Goal: Task Accomplishment & Management: Complete application form

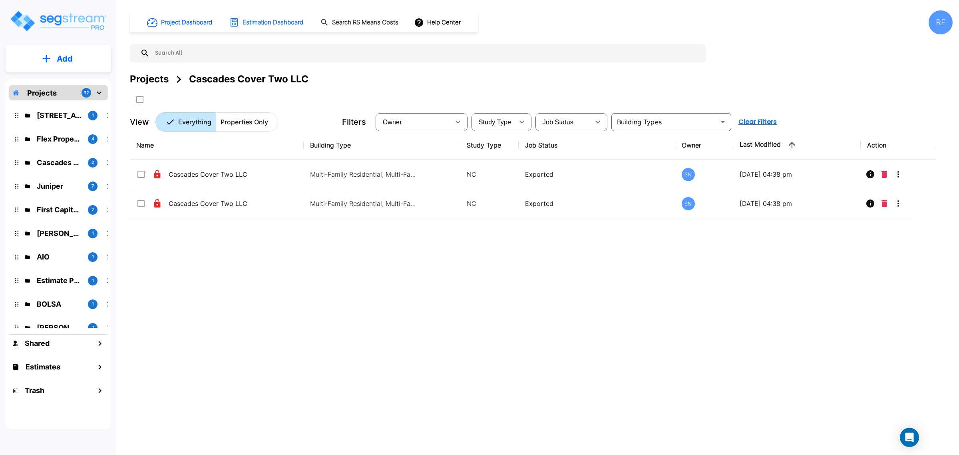
click at [253, 18] on h1 "Estimation Dashboard" at bounding box center [273, 22] width 61 height 9
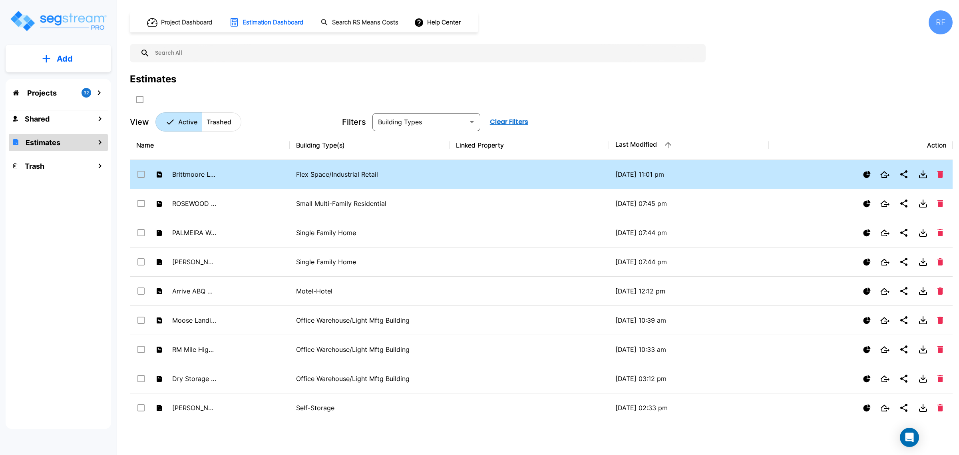
click at [326, 168] on td "Flex Space/Industrial Retail" at bounding box center [370, 174] width 160 height 29
click at [316, 173] on p "Flex Space/Industrial Retail" at bounding box center [369, 174] width 147 height 10
checkbox input "false"
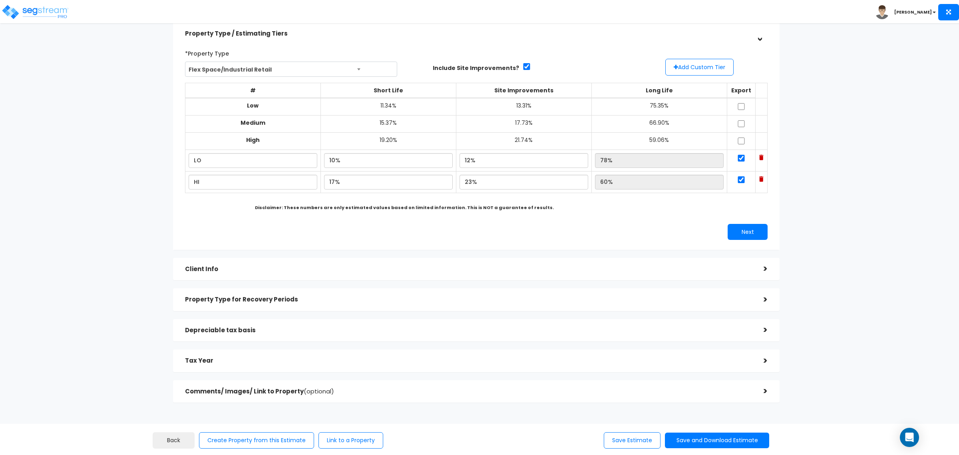
scroll to position [50, 0]
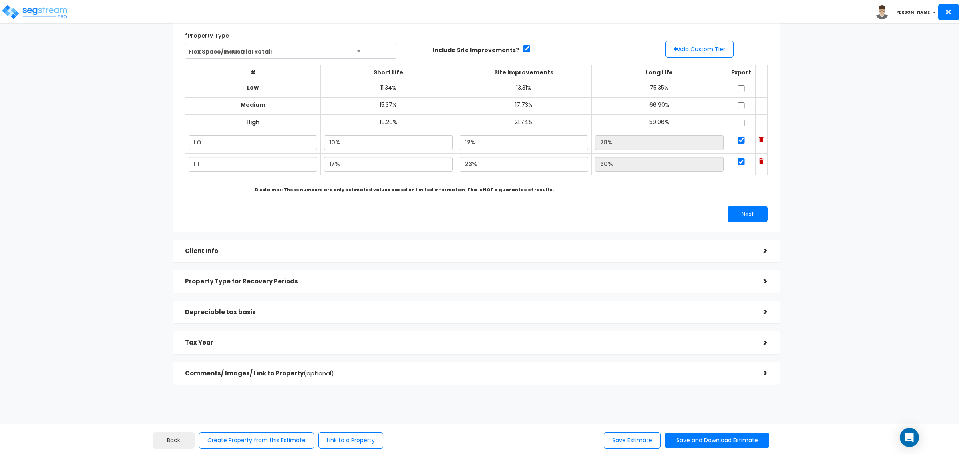
click at [758, 247] on div ">" at bounding box center [760, 251] width 16 height 12
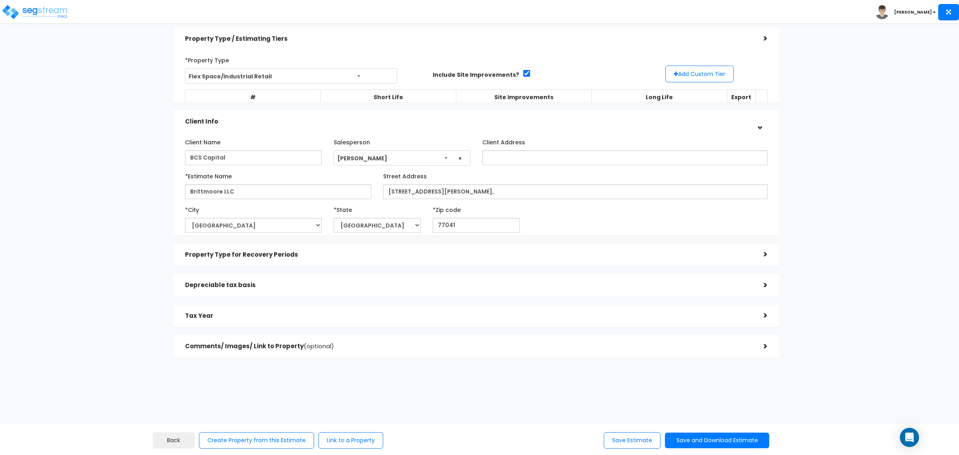
scroll to position [10, 0]
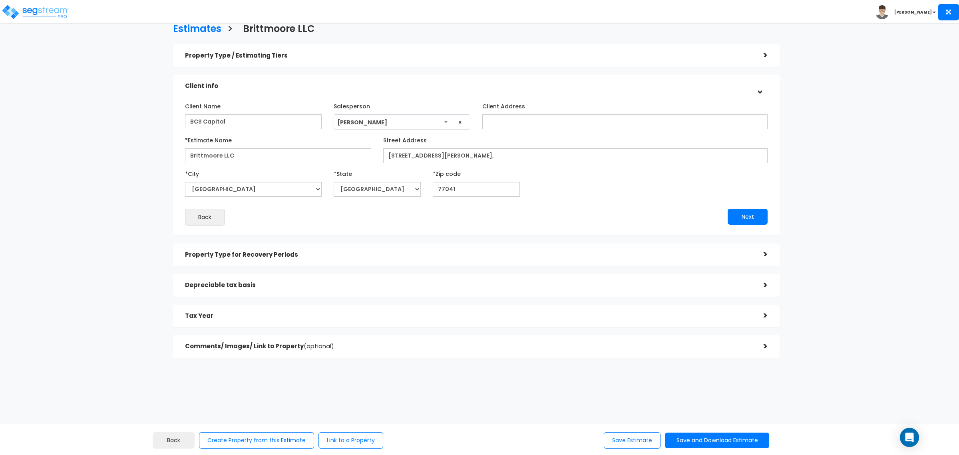
click at [746, 256] on h5 "Property Type for Recovery Periods" at bounding box center [468, 254] width 567 height 7
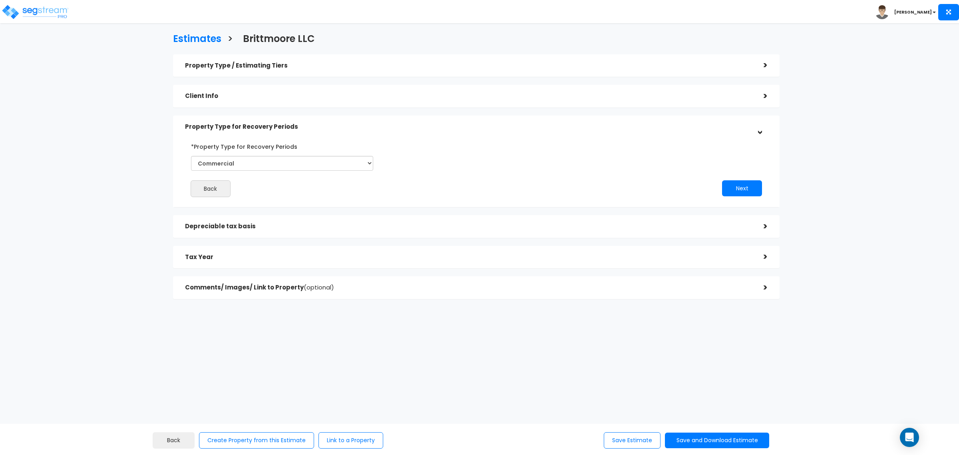
click at [752, 219] on div "Depreciable tax basis >" at bounding box center [476, 226] width 607 height 23
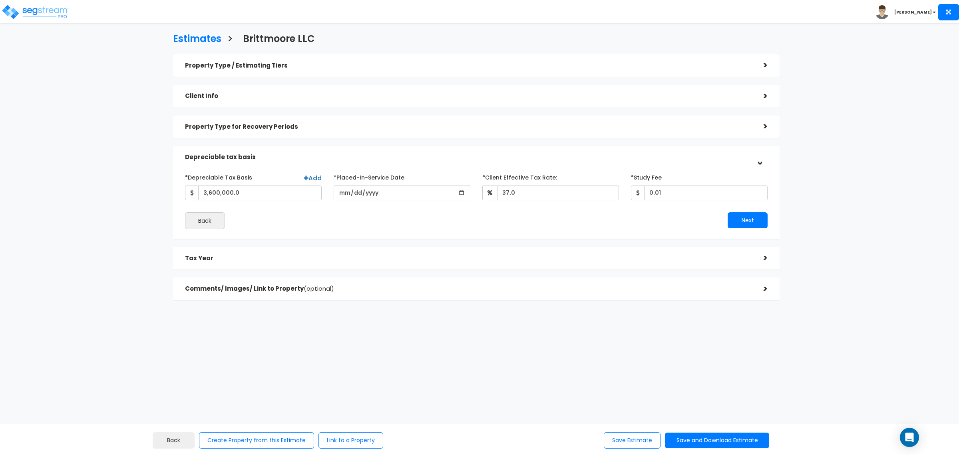
click at [616, 294] on div "Comments/ Images/ Link to Property (optional)" at bounding box center [468, 288] width 567 height 15
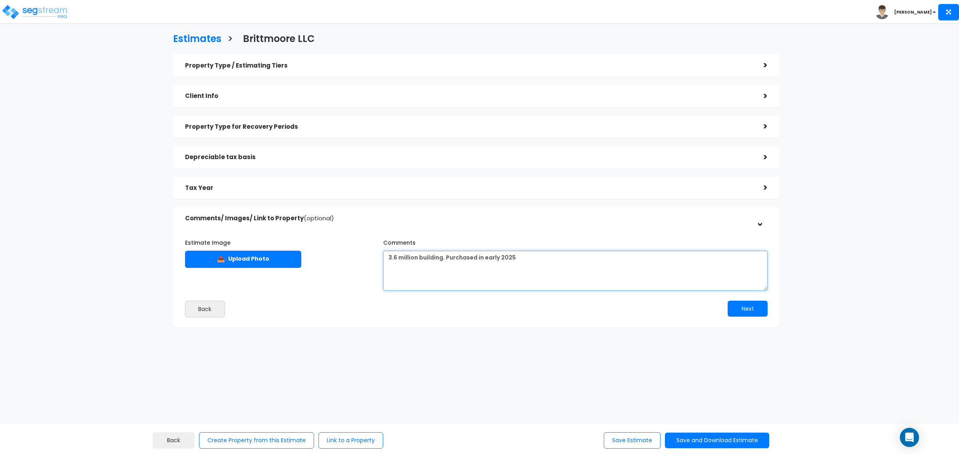
click at [517, 263] on textarea "3.6 million building. Purchased in early 2025" at bounding box center [575, 271] width 384 height 40
click at [442, 259] on textarea "3.6 million building. Purchased in early 2025" at bounding box center [575, 271] width 384 height 40
click at [465, 276] on textarea "3.6 million building. Purchased in early 2025" at bounding box center [575, 271] width 384 height 40
click at [608, 272] on textarea "3.6 million building. Purchased in early 2025" at bounding box center [575, 271] width 384 height 40
click at [585, 267] on textarea "3.6 million building. Purchased in early 2025" at bounding box center [575, 271] width 384 height 40
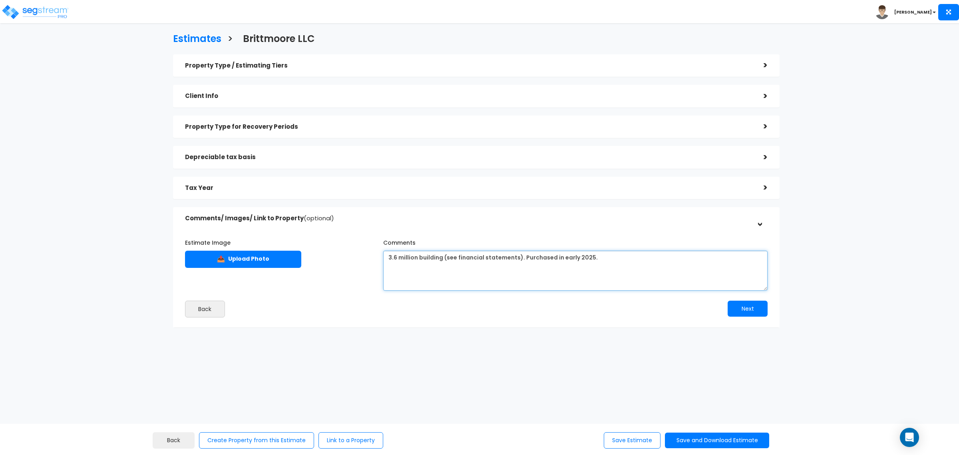
click at [421, 278] on textarea "3.6 million building. Purchased in early 2025" at bounding box center [575, 271] width 384 height 40
click at [718, 269] on textarea "3.6 million building. Purchased in early 2025" at bounding box center [575, 271] width 384 height 40
paste textarea
type textarea "3.6 million building (see financial statements). Purchased in early 2025."
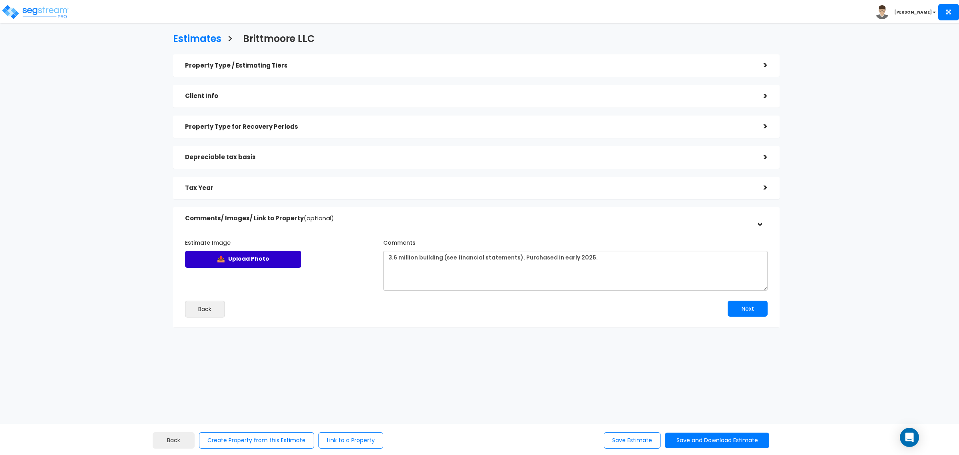
click at [278, 263] on label "📤 Upload Photo" at bounding box center [243, 259] width 116 height 17
click at [0, 0] on input "Estimate Image" at bounding box center [0, 0] width 0 height 0
click at [245, 262] on label "📤 Upload Photo" at bounding box center [243, 259] width 116 height 17
click at [0, 0] on input "Estimate Image" at bounding box center [0, 0] width 0 height 0
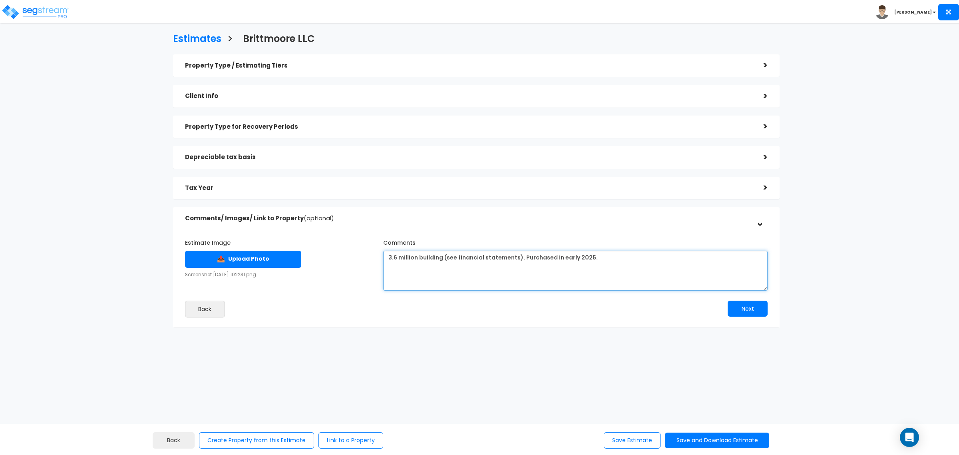
click at [460, 278] on textarea "3.6 million building. Purchased in early 2025" at bounding box center [575, 271] width 384 height 40
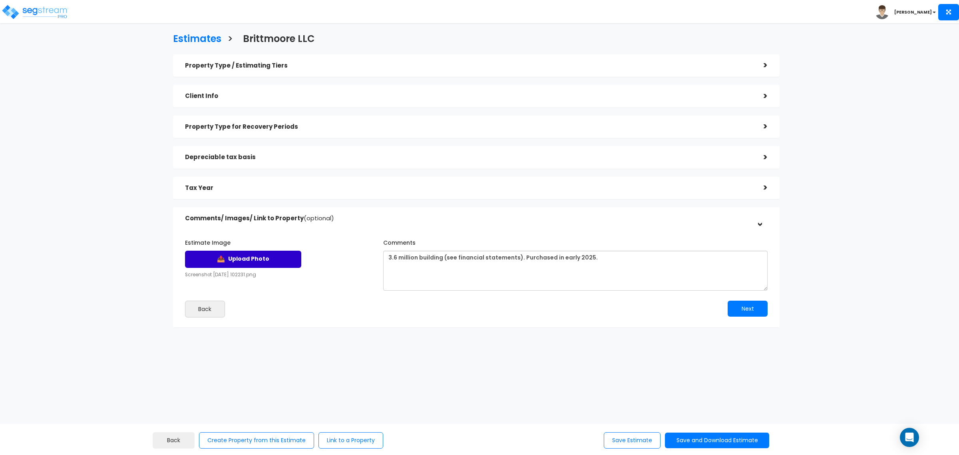
click at [280, 262] on label "📤 Upload Photo" at bounding box center [243, 259] width 116 height 17
click at [0, 0] on input "Estimate Image" at bounding box center [0, 0] width 0 height 0
click at [430, 336] on div "Property Type / Estimating Tiers > *Property Type Flex Space/Industrial Retail …" at bounding box center [476, 194] width 619 height 289
click at [275, 262] on label "📤 Upload Photo" at bounding box center [243, 259] width 116 height 17
click at [0, 0] on input "Estimate Image" at bounding box center [0, 0] width 0 height 0
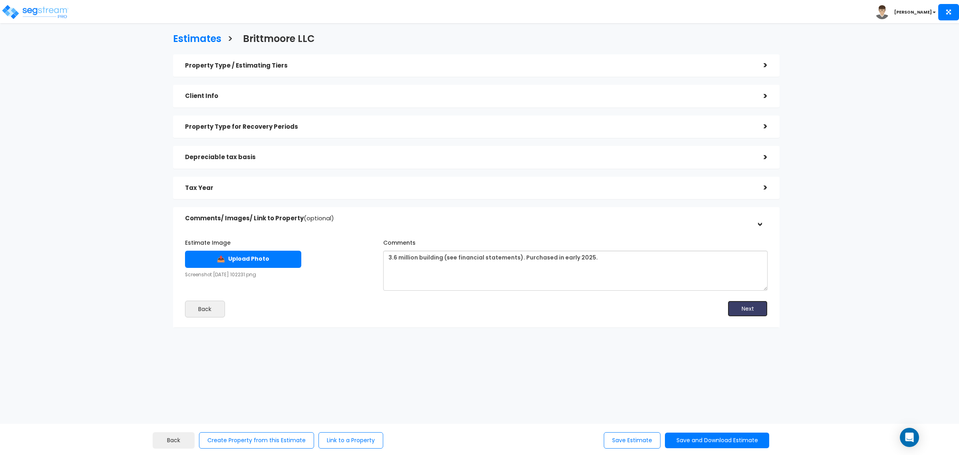
click at [743, 310] on button "Next" at bounding box center [748, 308] width 40 height 16
click at [758, 221] on div ">" at bounding box center [760, 218] width 12 height 16
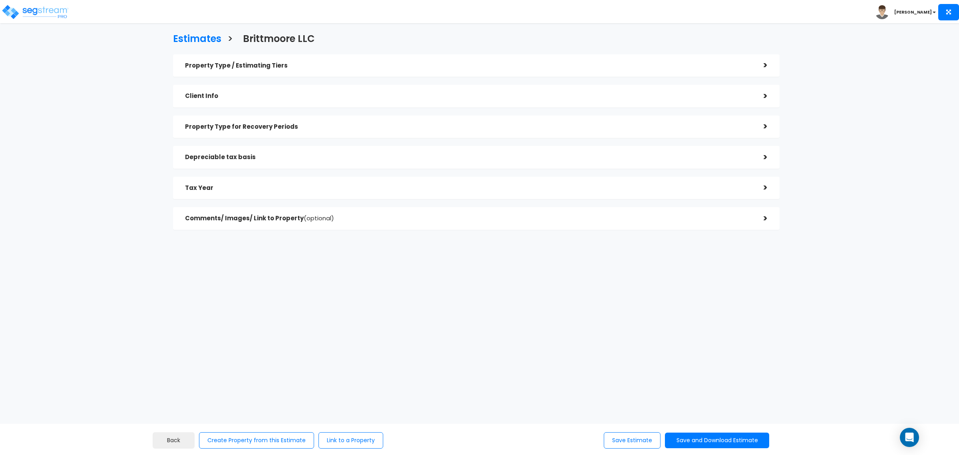
click at [763, 220] on div ">" at bounding box center [760, 218] width 16 height 12
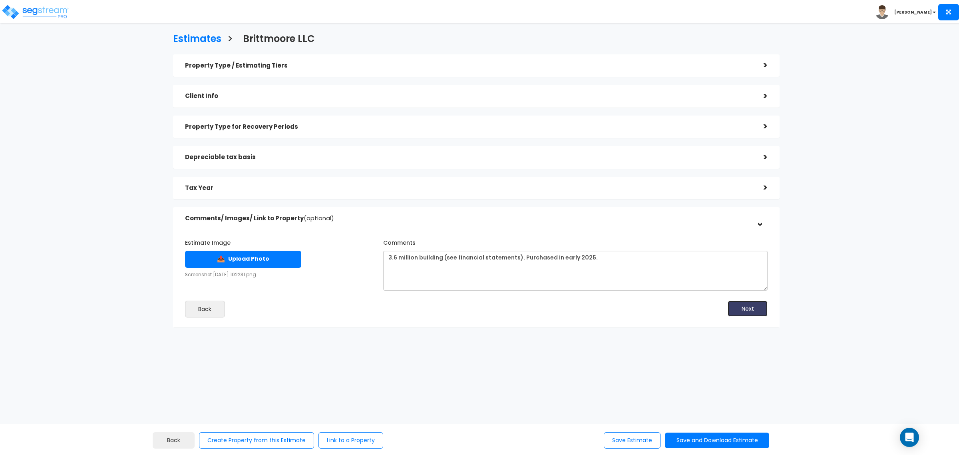
click at [743, 304] on button "Next" at bounding box center [748, 308] width 40 height 16
click at [760, 224] on div ">" at bounding box center [760, 218] width 12 height 16
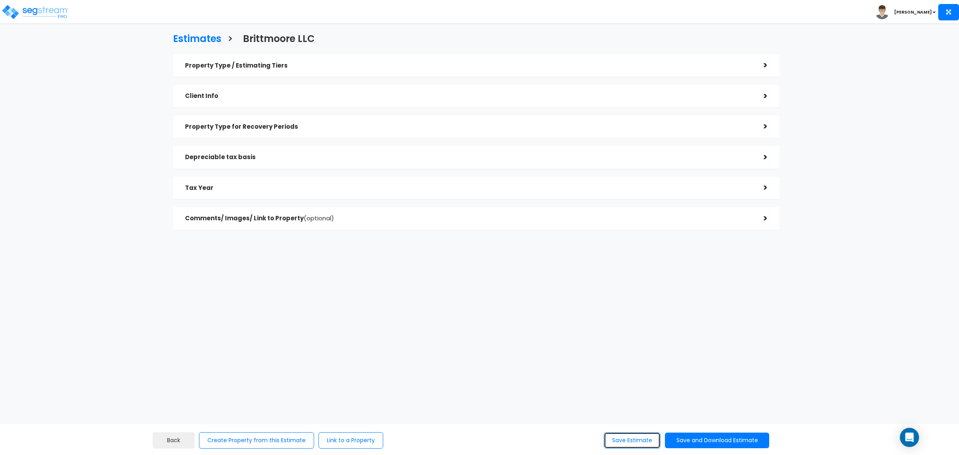
click at [637, 443] on button "Save Estimate" at bounding box center [632, 440] width 57 height 16
click at [762, 216] on div ">" at bounding box center [760, 218] width 16 height 12
checkbox input "true"
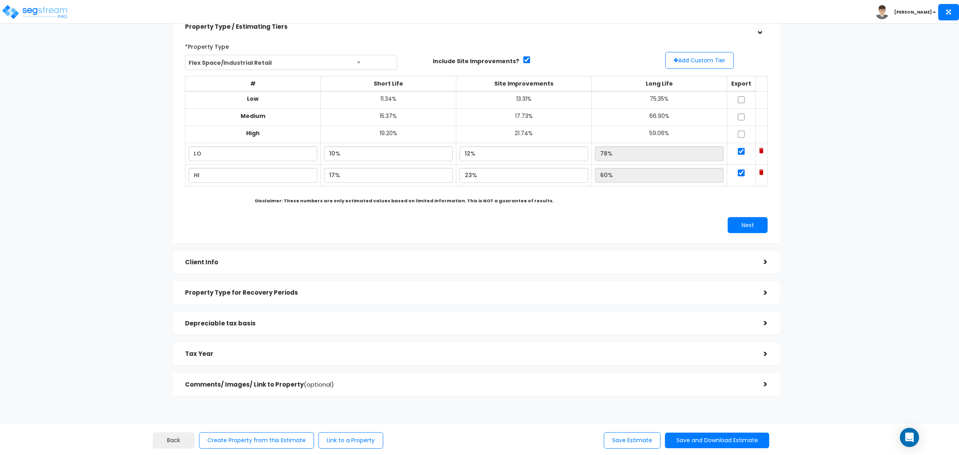
scroll to position [77, 0]
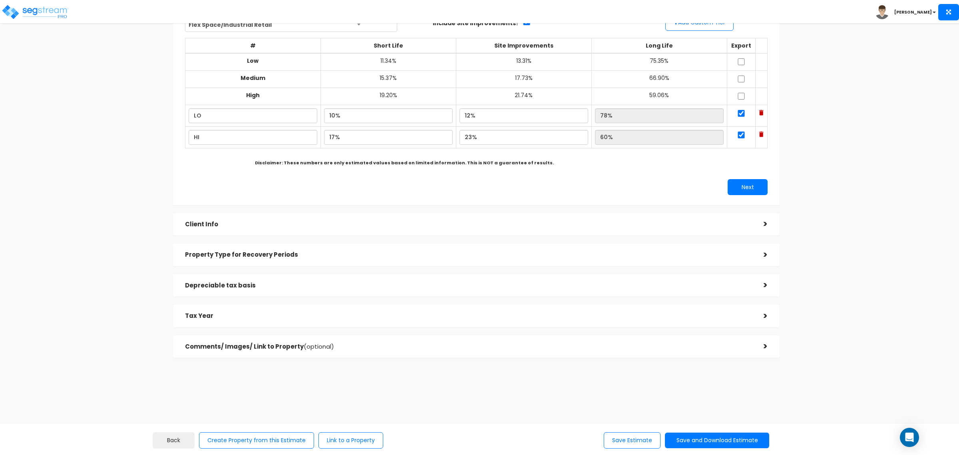
click at [751, 344] on div "Comments/ Images/ Link to Property (optional) >" at bounding box center [476, 346] width 607 height 23
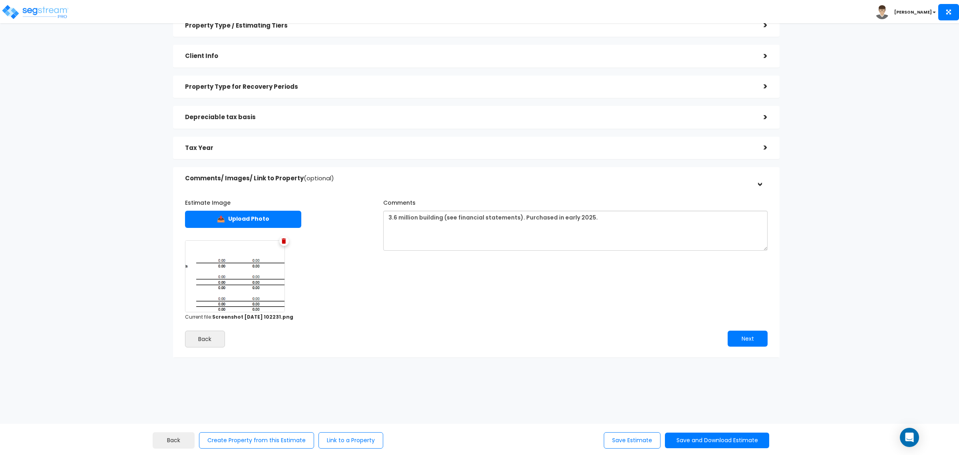
scroll to position [39, 0]
click at [238, 252] on img at bounding box center [235, 277] width 100 height 72
click at [234, 283] on img at bounding box center [235, 277] width 100 height 72
click at [197, 278] on img at bounding box center [235, 277] width 100 height 72
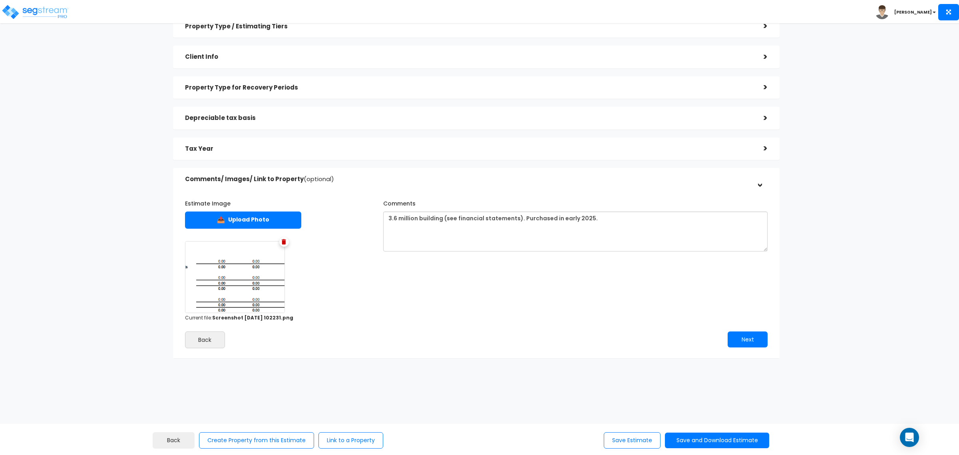
click at [883, 170] on div "Estimates > Brittmoore LLC Property Type / Estimating Tiers > *Property Type Fl…" at bounding box center [479, 225] width 959 height 459
click at [719, 438] on button "Save and Download Estimate" at bounding box center [717, 440] width 104 height 16
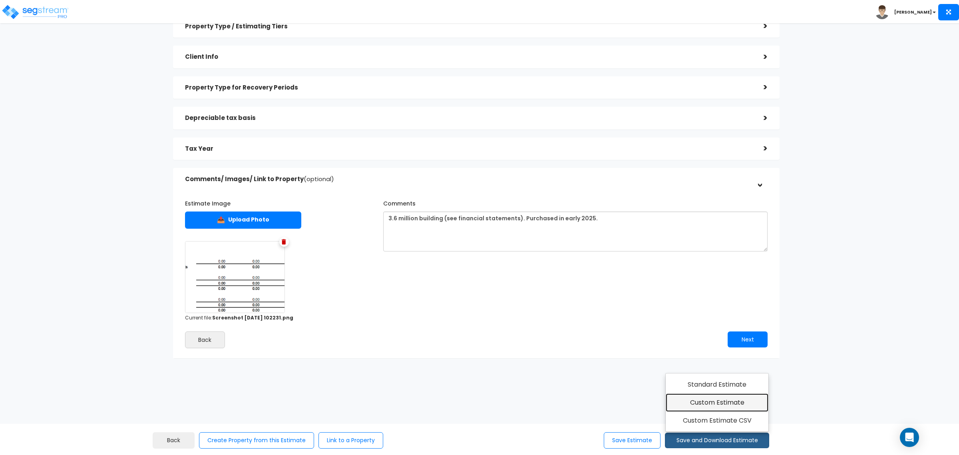
click at [730, 402] on link "Custom Estimate" at bounding box center [717, 402] width 103 height 18
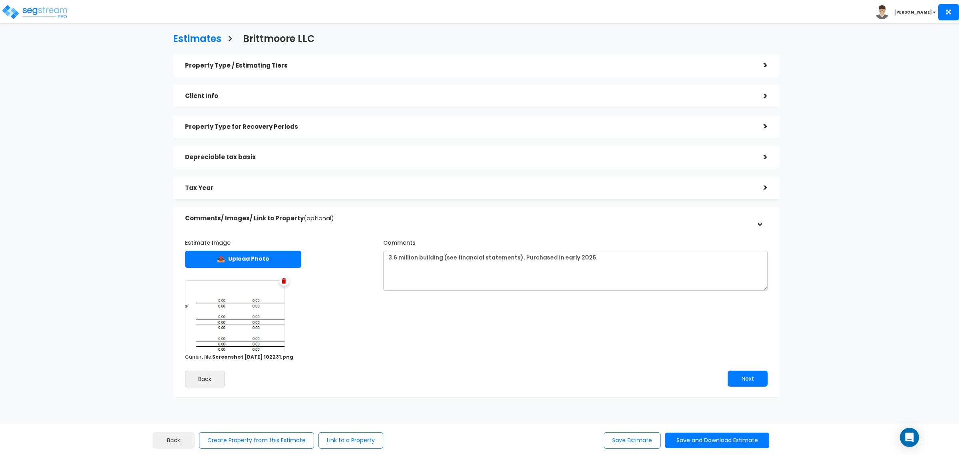
click at [749, 63] on h5 "Property Type / Estimating Tiers" at bounding box center [468, 65] width 567 height 7
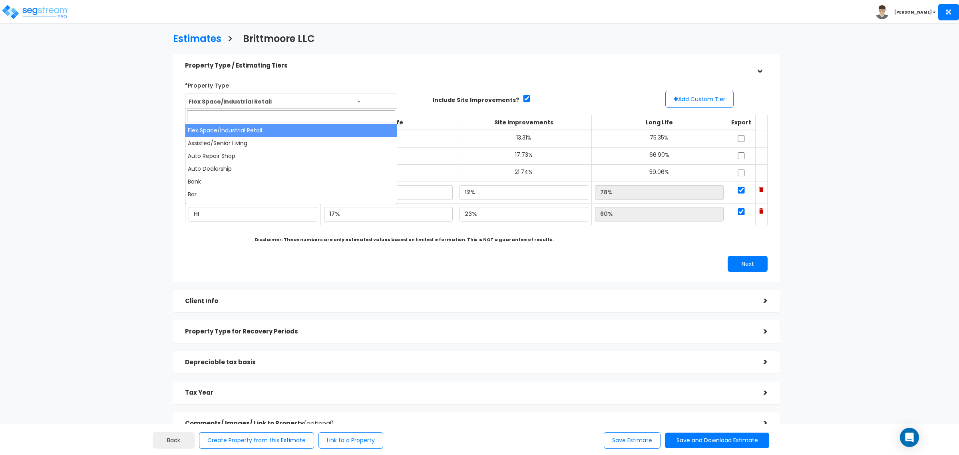
click at [342, 101] on span "Flex Space/Industrial Retail" at bounding box center [290, 101] width 211 height 15
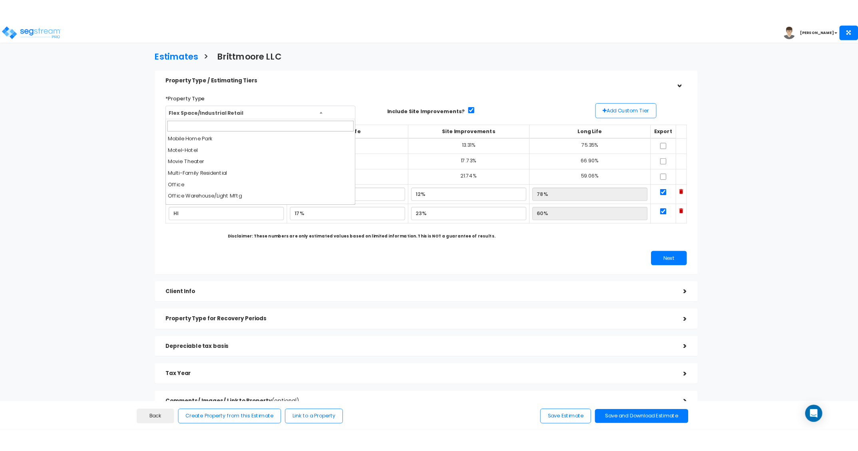
scroll to position [400, 0]
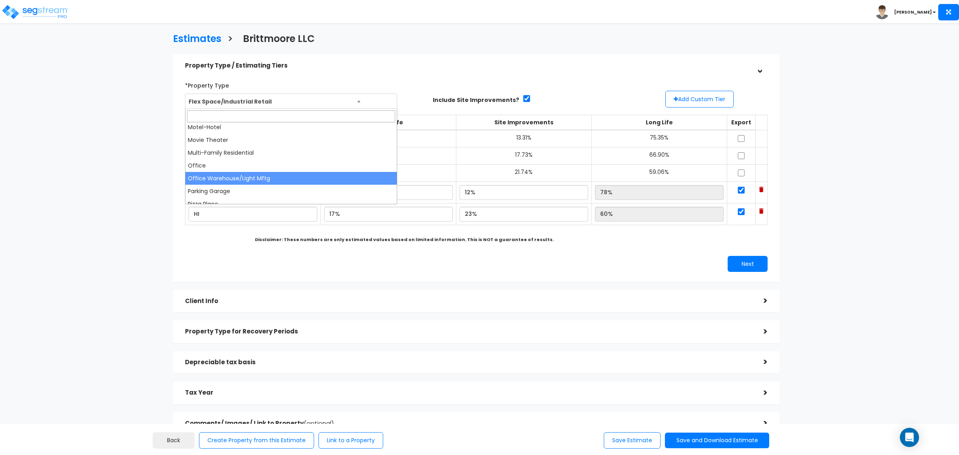
select select "183"
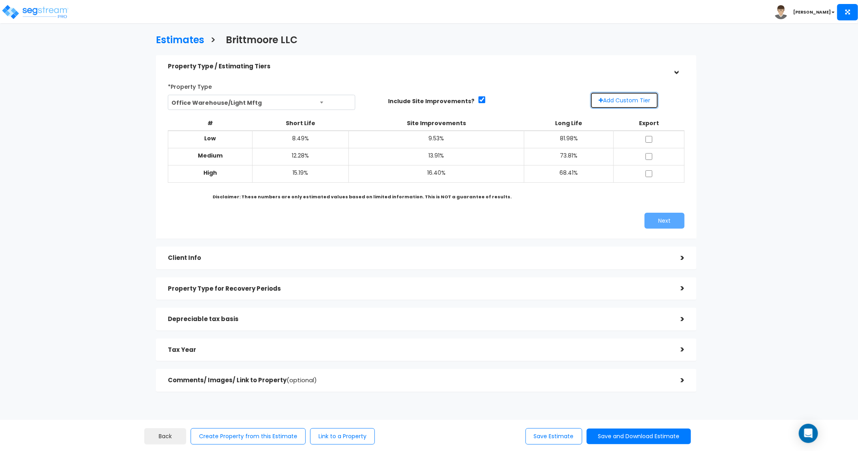
click at [614, 104] on button "Add Custom Tier" at bounding box center [624, 100] width 68 height 17
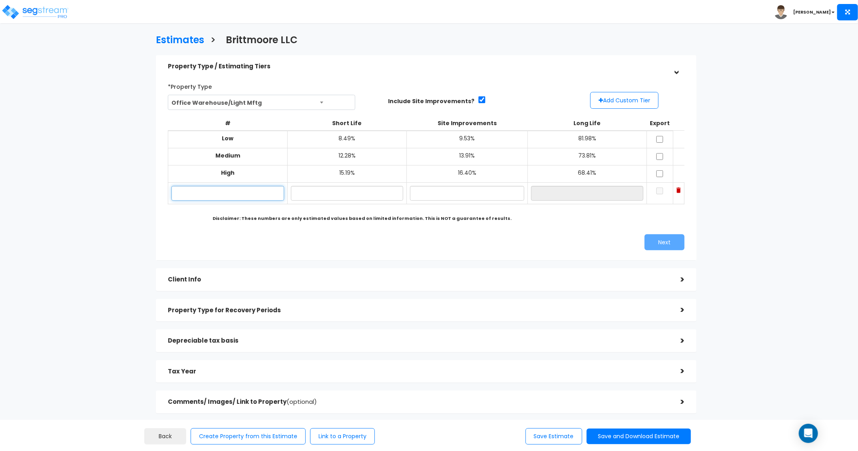
click at [254, 190] on input "text" at bounding box center [227, 193] width 113 height 15
type input "Lo"
click at [318, 191] on input "text" at bounding box center [347, 193] width 112 height 15
type input "8.00%"
click at [446, 189] on input "text" at bounding box center [467, 193] width 114 height 15
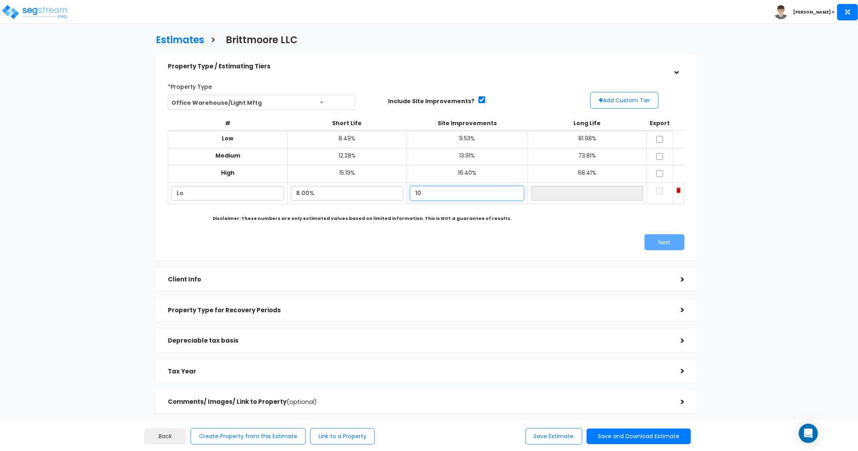
type input "10.00%"
type input "82.00%"
click at [622, 103] on button "Add Custom Tier" at bounding box center [624, 100] width 68 height 17
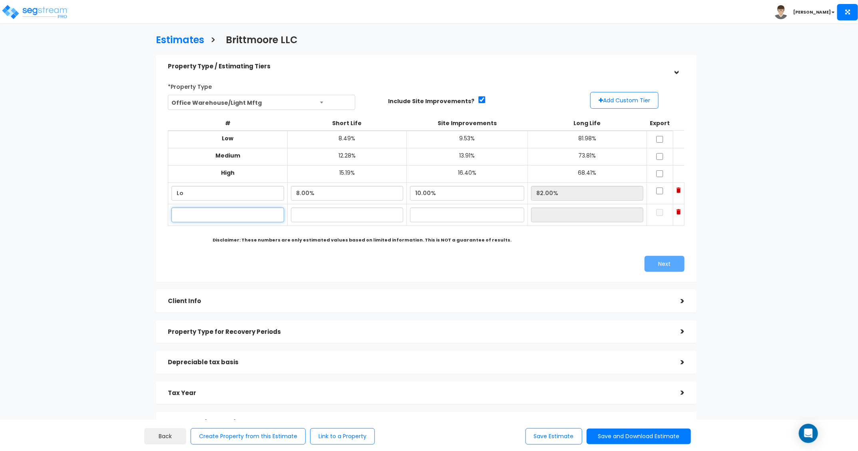
click at [201, 216] on input "text" at bounding box center [227, 214] width 113 height 15
type input "Hi"
click at [300, 217] on input "text" at bounding box center [347, 214] width 112 height 15
type input "15.00%"
click at [416, 216] on input "text" at bounding box center [467, 214] width 114 height 15
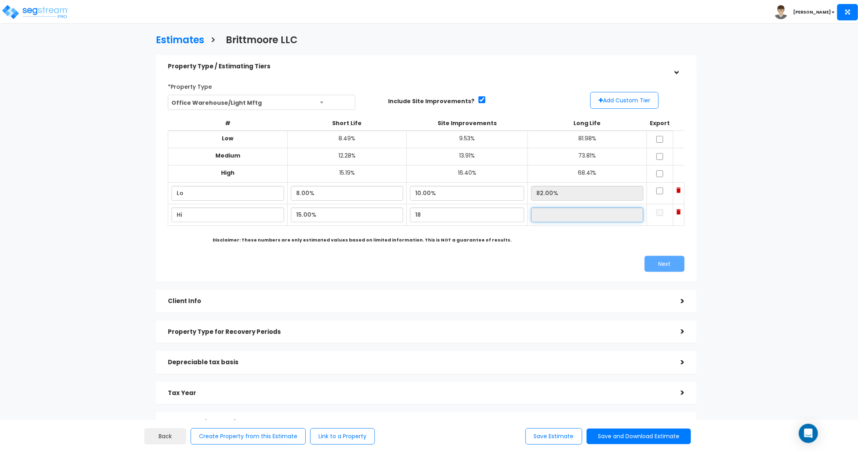
type input "18.00%"
type input "67.00%"
click at [542, 217] on input "67.00%" at bounding box center [587, 214] width 112 height 15
click at [523, 298] on h5 "Client Info" at bounding box center [418, 301] width 501 height 7
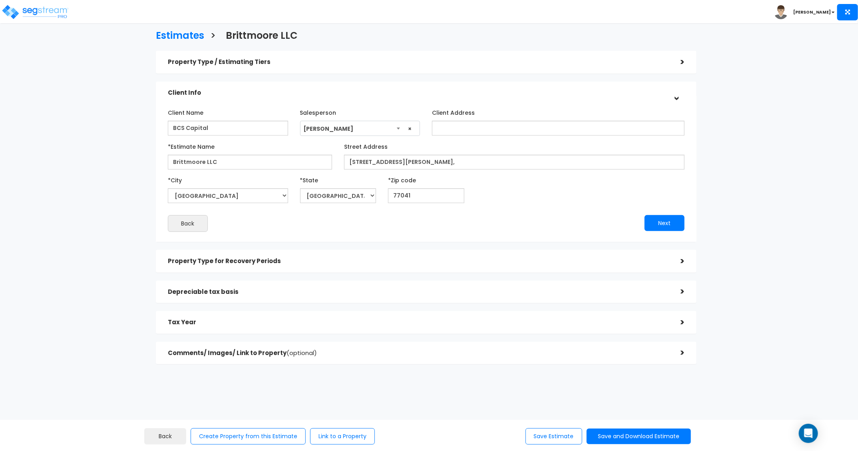
scroll to position [6, 0]
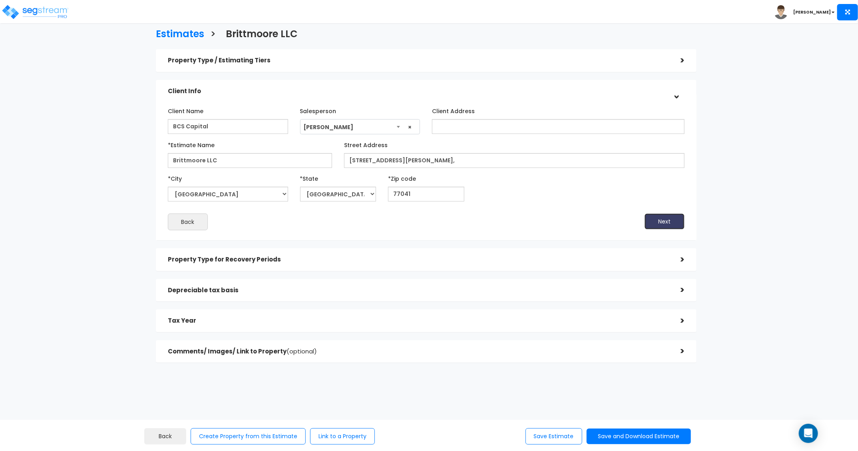
click at [672, 221] on button "Next" at bounding box center [664, 221] width 40 height 16
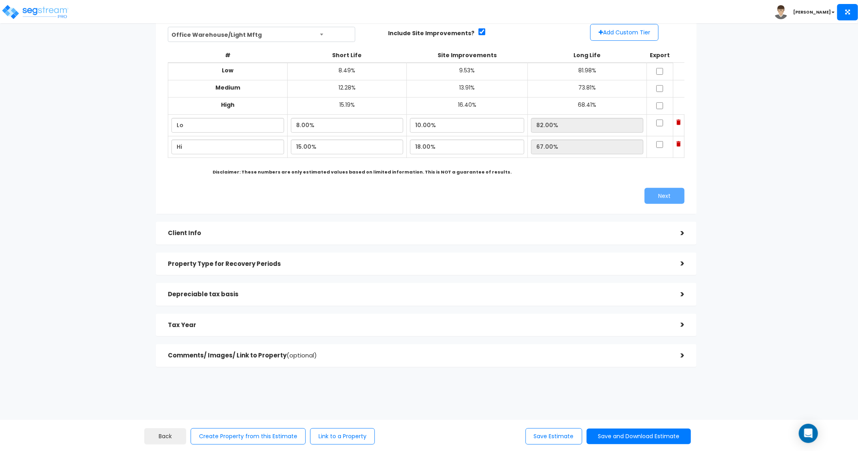
scroll to position [72, 0]
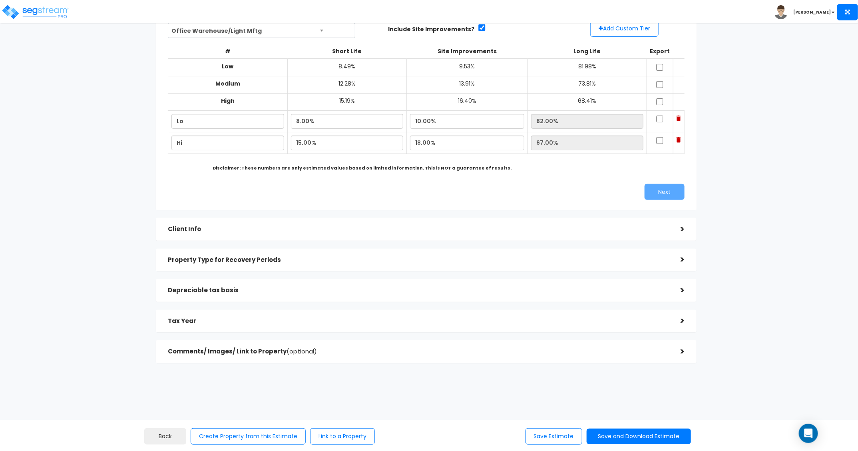
click at [782, 374] on div "Estimates > Brittmoore LLC Property Type / Estimating Tiers > *Property Type Fl…" at bounding box center [429, 206] width 858 height 487
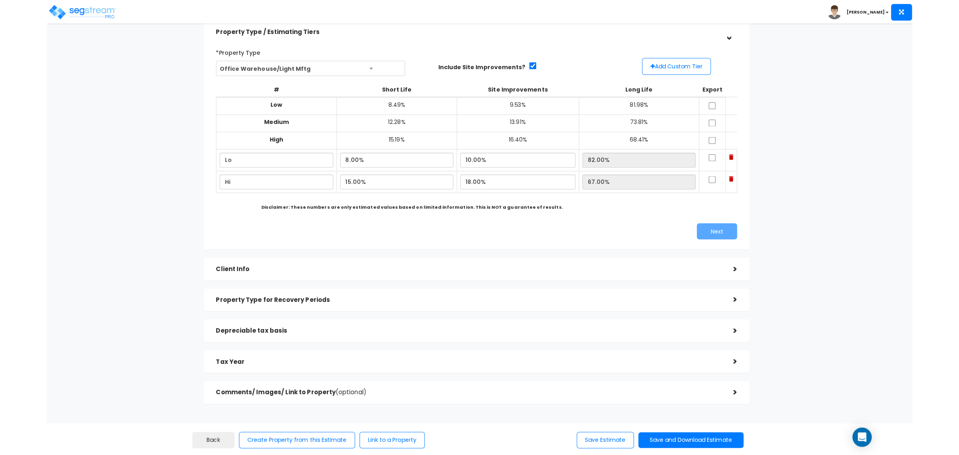
scroll to position [0, 0]
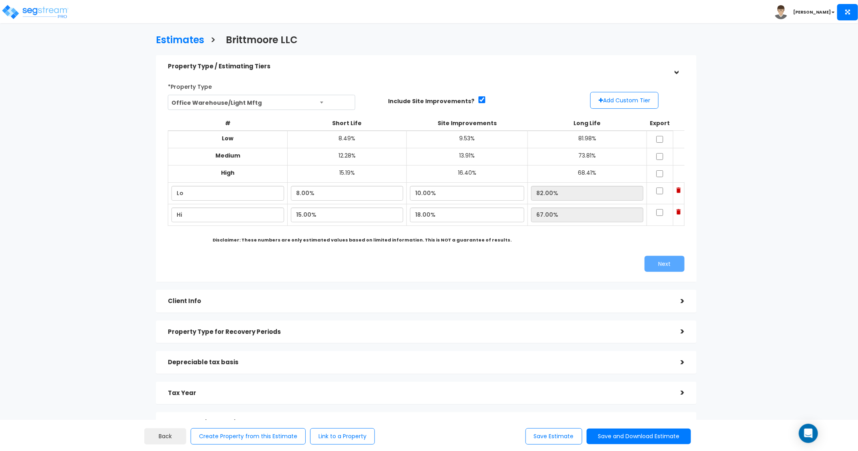
click at [680, 66] on div ">" at bounding box center [676, 66] width 12 height 16
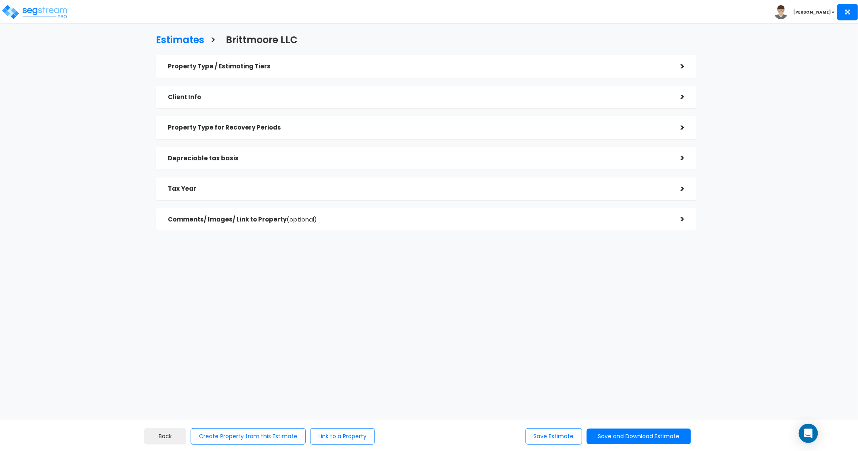
click at [544, 319] on html "Toggle navigation Rafael x" at bounding box center [429, 159] width 858 height 319
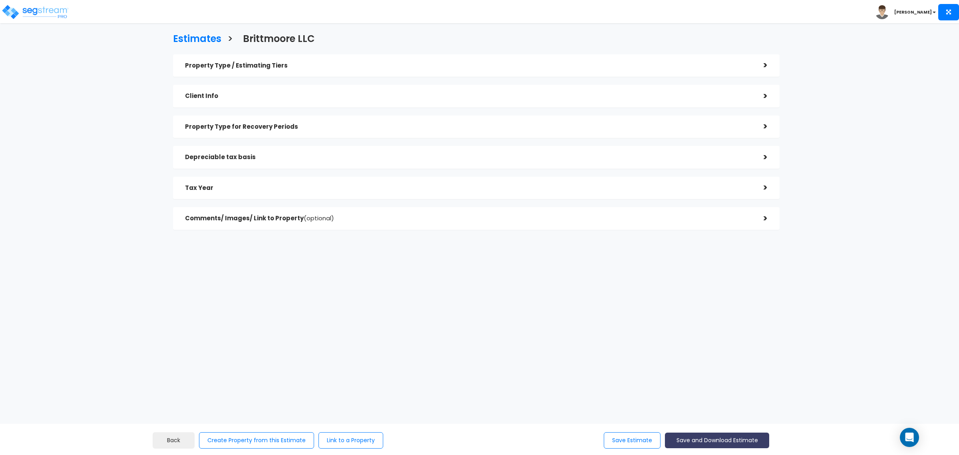
click at [720, 436] on button "Save and Download Estimate" at bounding box center [717, 440] width 104 height 16
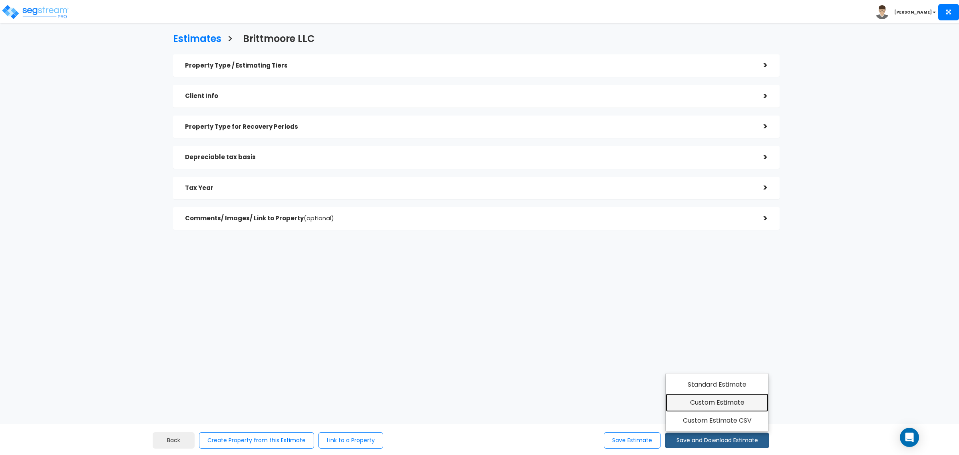
click at [734, 404] on link "Custom Estimate" at bounding box center [717, 402] width 103 height 18
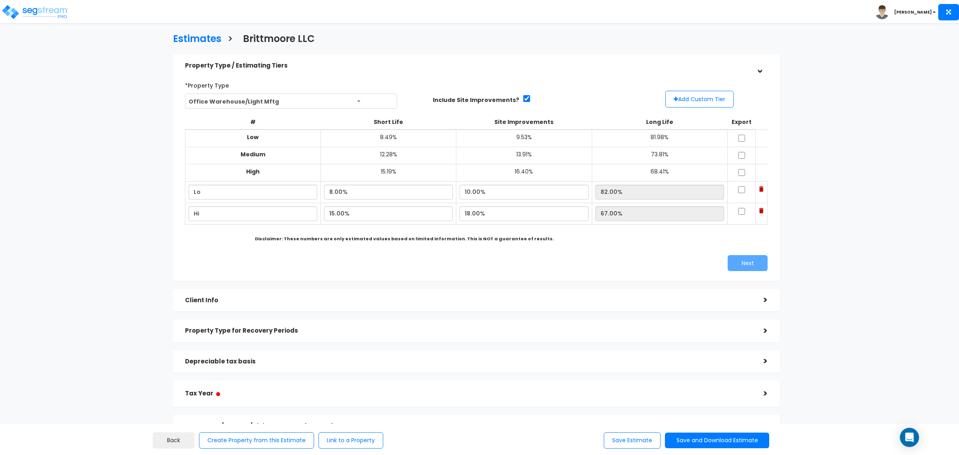
click at [878, 113] on div "Estimates > Brittmoore LLC Property Type / Estimating Tiers > *Property Type Fl…" at bounding box center [479, 284] width 959 height 499
click at [714, 444] on button "Save and Download Estimate" at bounding box center [717, 440] width 104 height 16
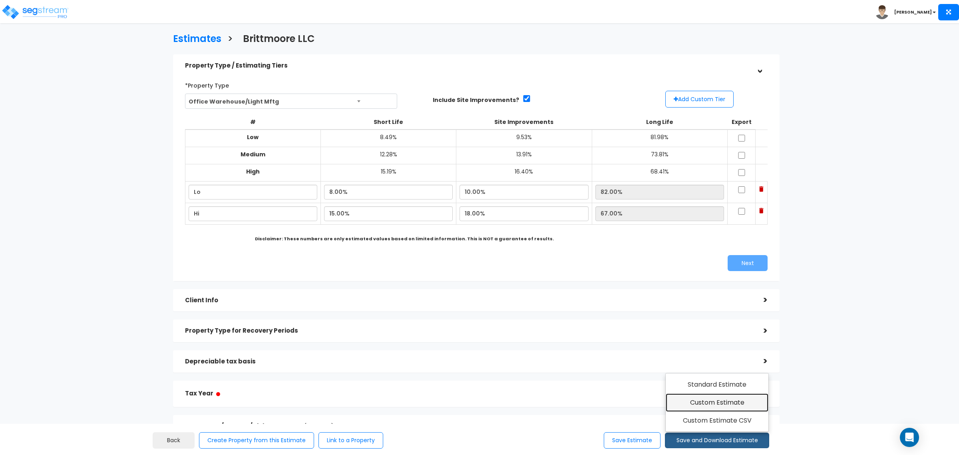
click at [718, 400] on link "Custom Estimate" at bounding box center [717, 402] width 103 height 18
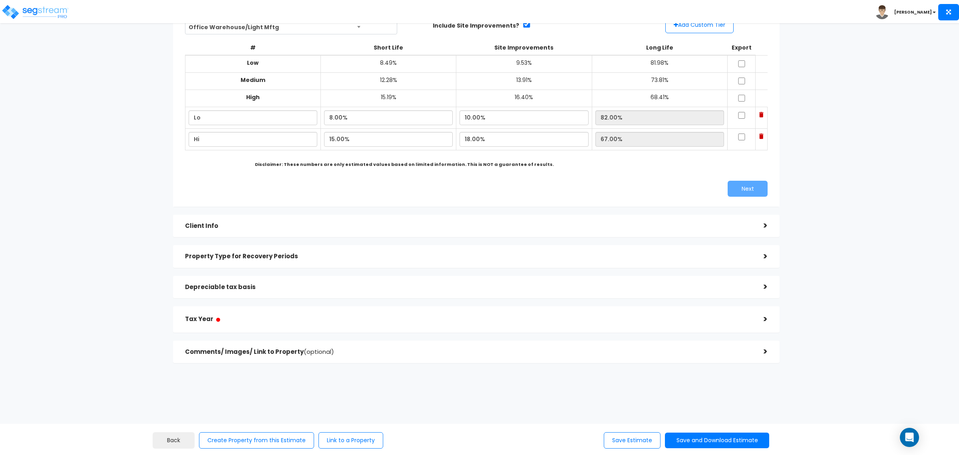
scroll to position [79, 0]
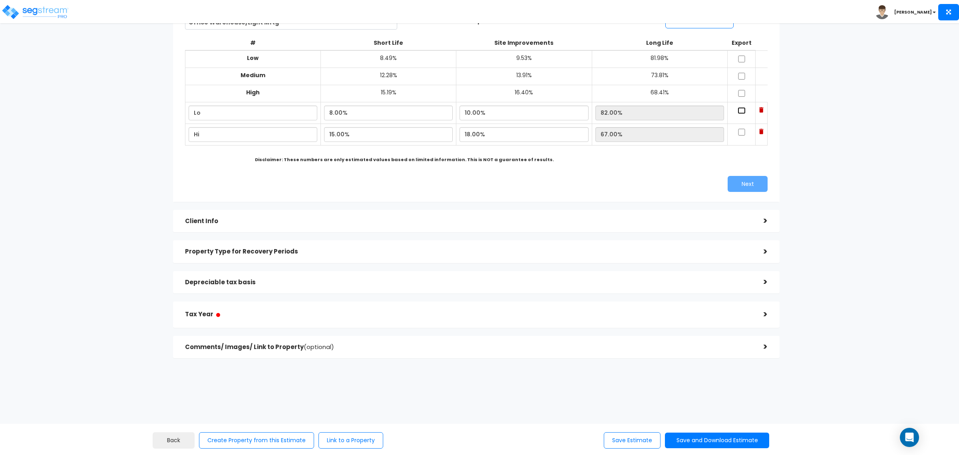
click at [738, 111] on input "checkbox" at bounding box center [742, 110] width 8 height 7
checkbox input "true"
drag, startPoint x: 731, startPoint y: 130, endPoint x: 737, endPoint y: 144, distance: 15.2
click at [738, 130] on input "checkbox" at bounding box center [742, 132] width 8 height 7
checkbox input "true"
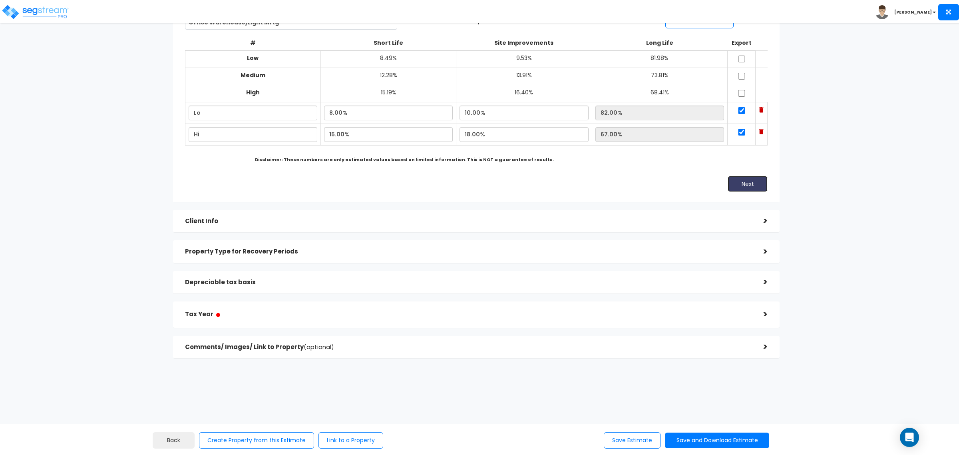
click at [748, 176] on button "Next" at bounding box center [748, 184] width 40 height 16
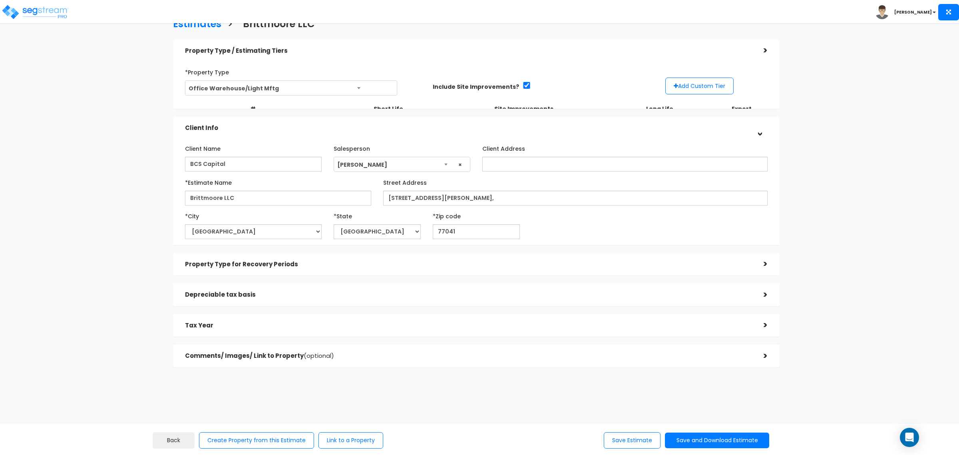
scroll to position [10, 0]
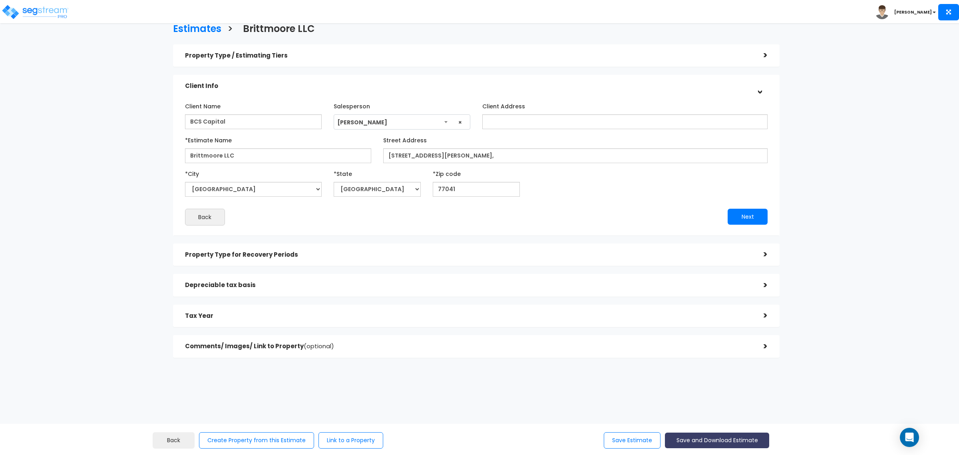
click at [730, 440] on button "Save and Download Estimate" at bounding box center [717, 440] width 104 height 16
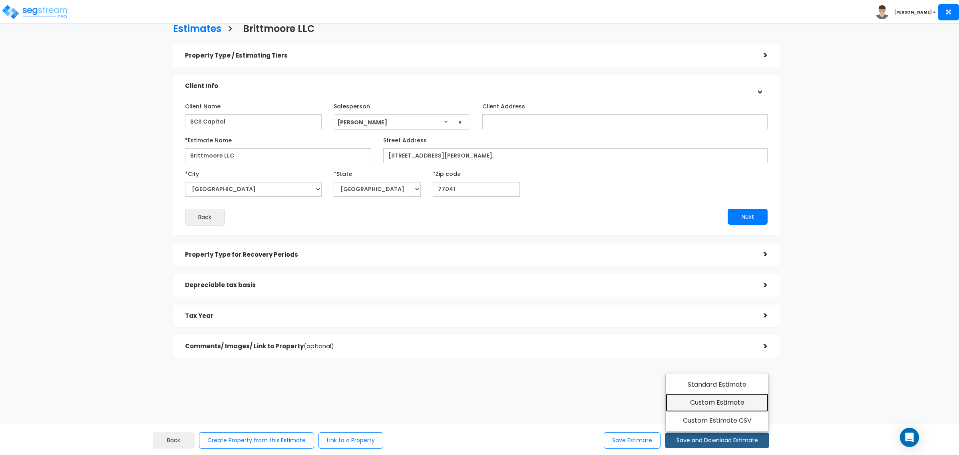
click at [760, 402] on link "Custom Estimate" at bounding box center [717, 402] width 103 height 18
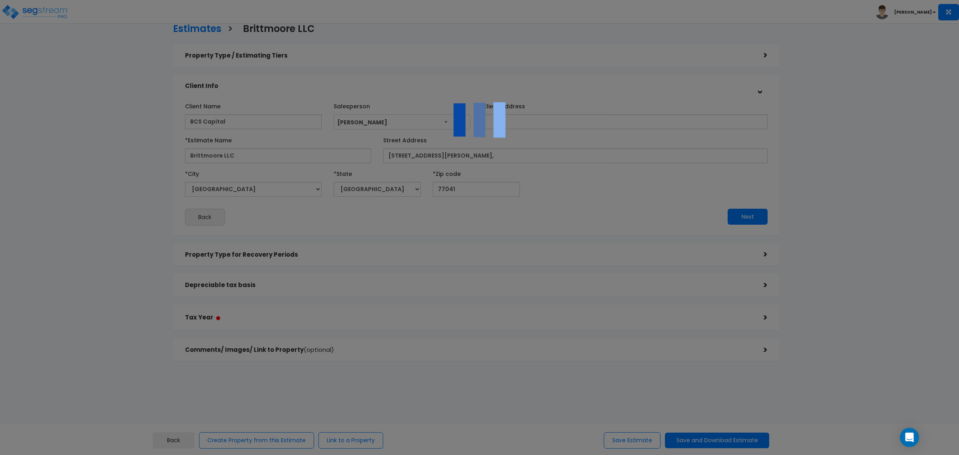
scroll to position [0, 0]
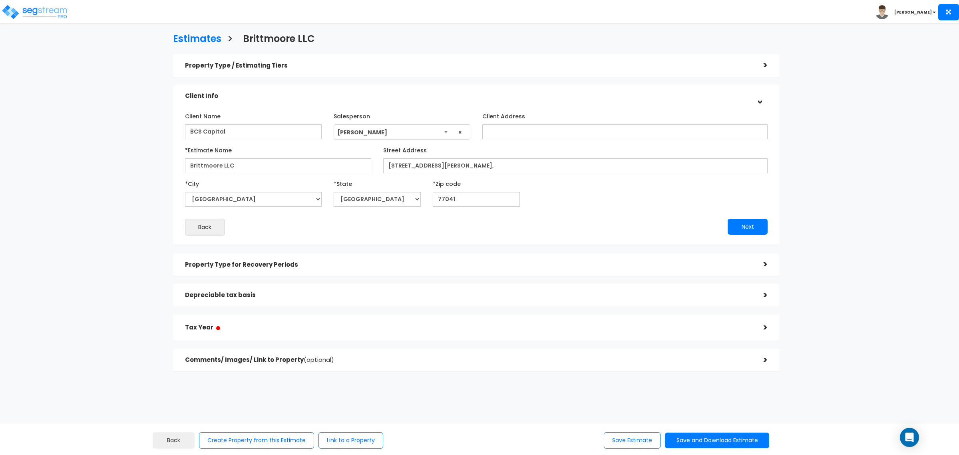
click at [275, 293] on h5 "Depreciable tax basis" at bounding box center [468, 295] width 567 height 7
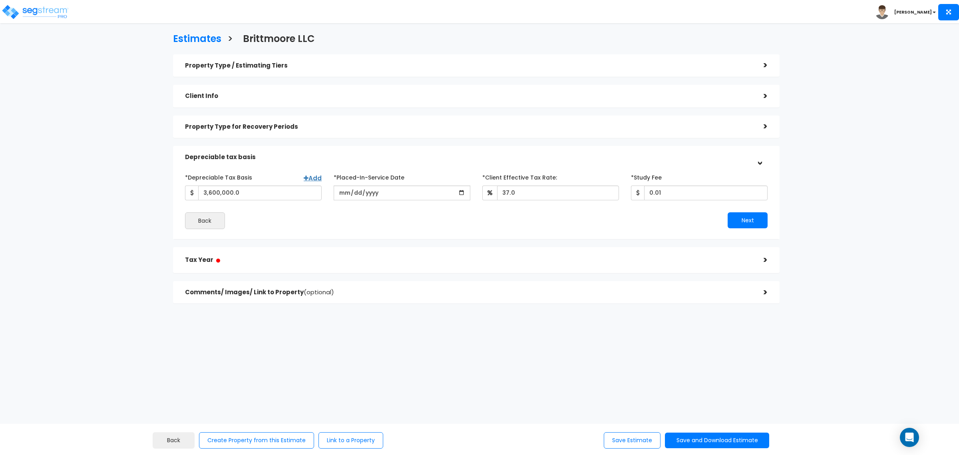
click at [258, 257] on h5 "Tax Year ●" at bounding box center [468, 260] width 567 height 10
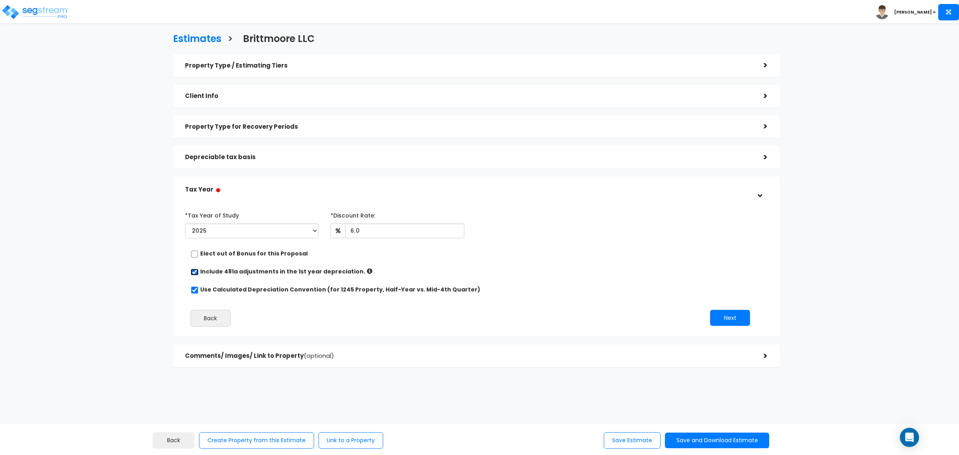
click at [193, 271] on input "checkbox" at bounding box center [195, 272] width 8 height 7
checkbox input "false"
click at [193, 288] on input "Use Calculated Depreciation Convention (for 1245 Property, Half-Year vs. Mid-4t…" at bounding box center [195, 289] width 8 height 7
checkbox input "false"
radio input "true"
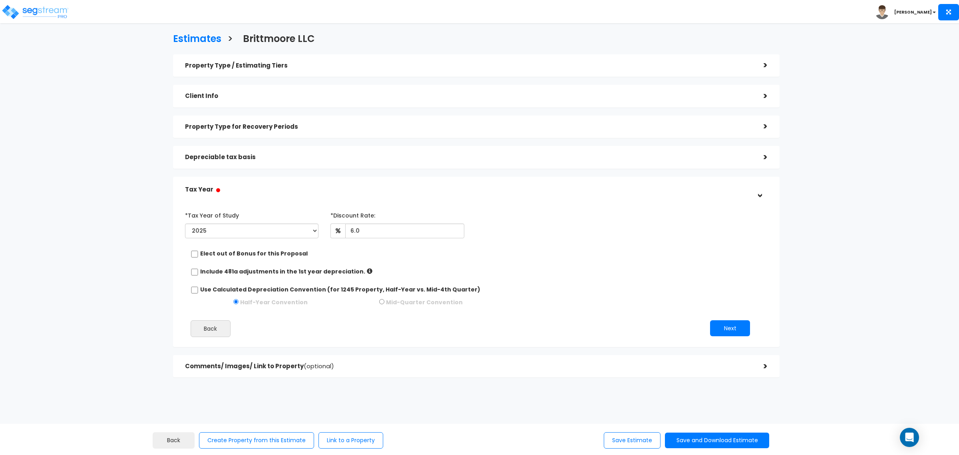
click at [332, 61] on div "Property Type / Estimating Tiers" at bounding box center [468, 65] width 567 height 15
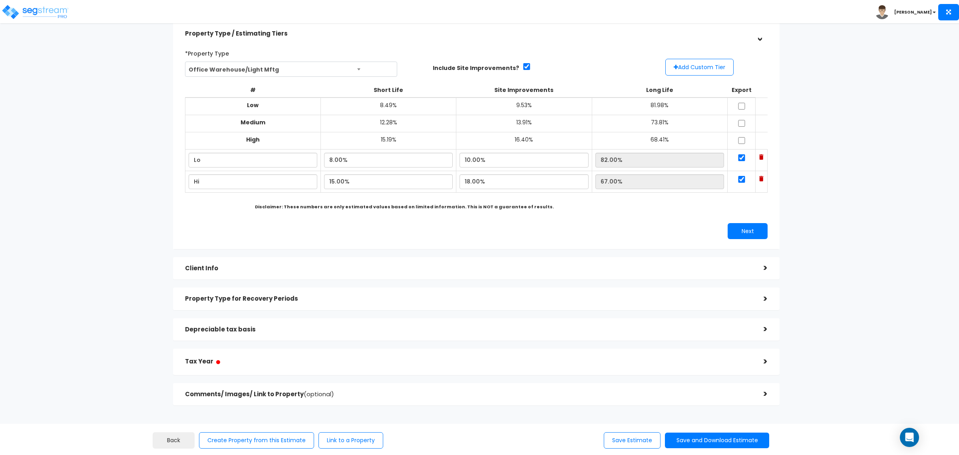
scroll to position [50, 0]
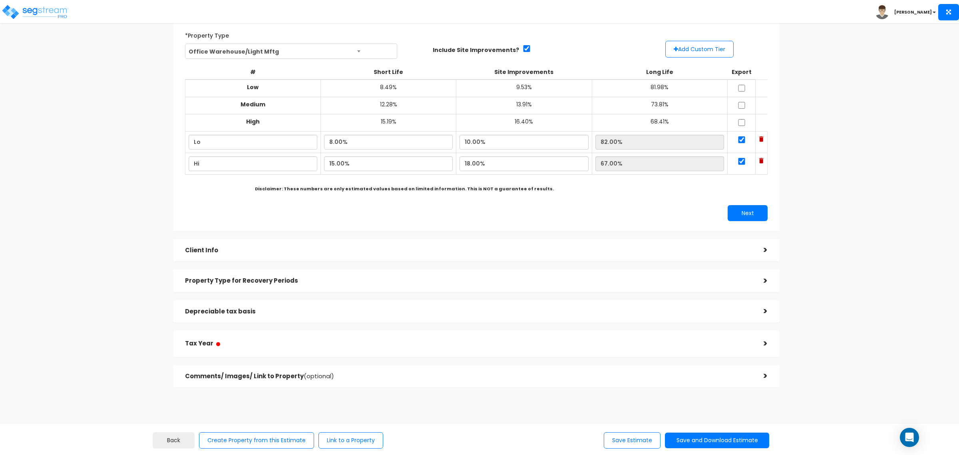
click at [282, 250] on h5 "Client Info" at bounding box center [468, 250] width 567 height 7
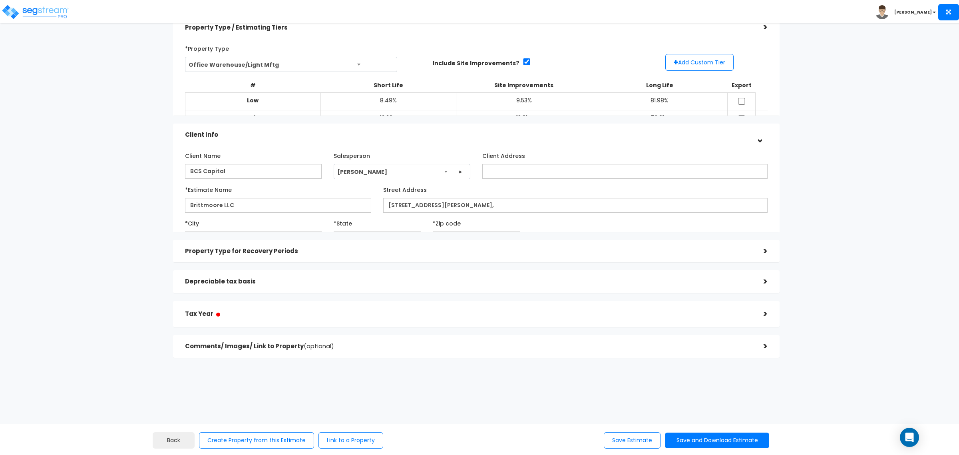
scroll to position [13, 0]
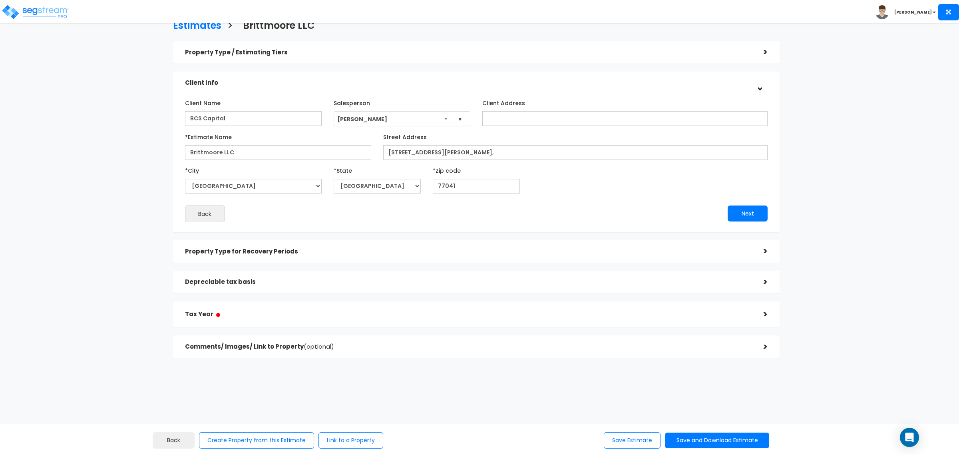
click at [690, 253] on h5 "Property Type for Recovery Periods" at bounding box center [468, 251] width 567 height 7
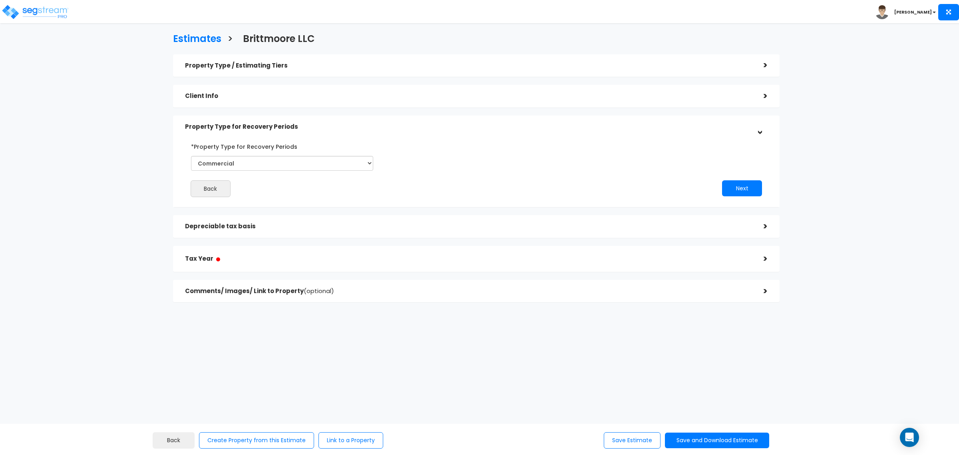
click at [685, 229] on h5 "Depreciable tax basis" at bounding box center [468, 226] width 567 height 7
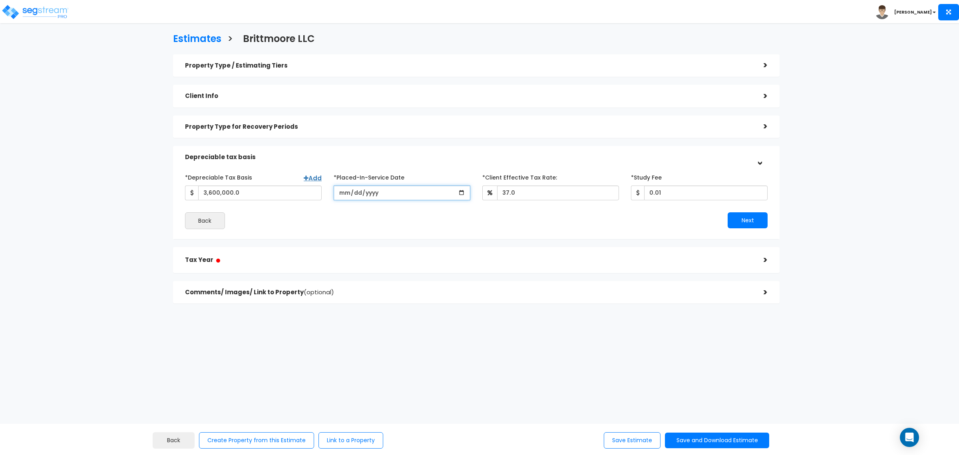
click at [350, 191] on input "[DATE]" at bounding box center [402, 192] width 137 height 15
click at [342, 188] on input "[DATE]" at bounding box center [402, 192] width 137 height 15
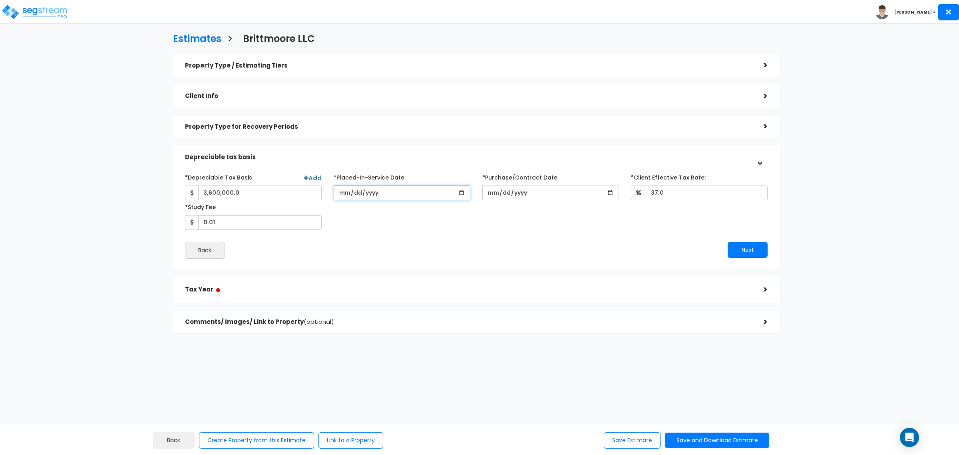
type input "2025-07-15"
click at [488, 193] on input "*Purchase/Contract Date" at bounding box center [550, 192] width 137 height 15
type input "2025-07-15"
click at [679, 191] on input "37.0" at bounding box center [707, 192] width 122 height 15
type input "37"
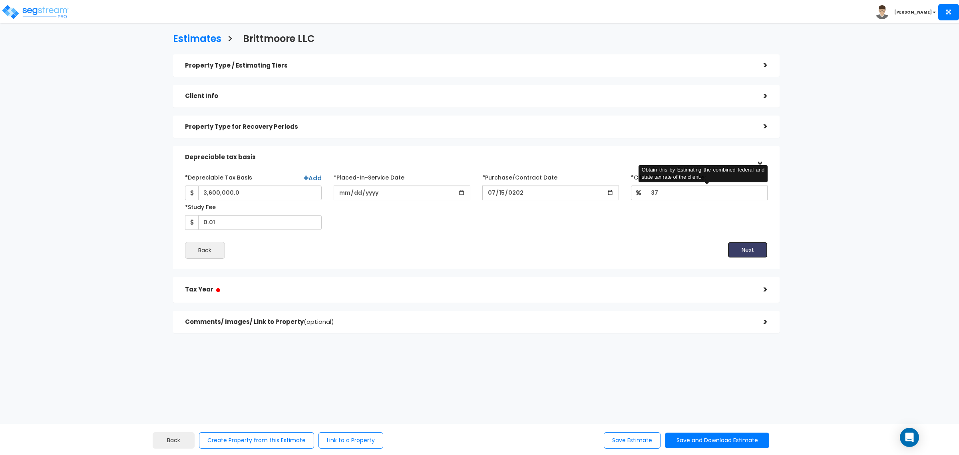
click at [745, 249] on button "Next" at bounding box center [748, 250] width 40 height 16
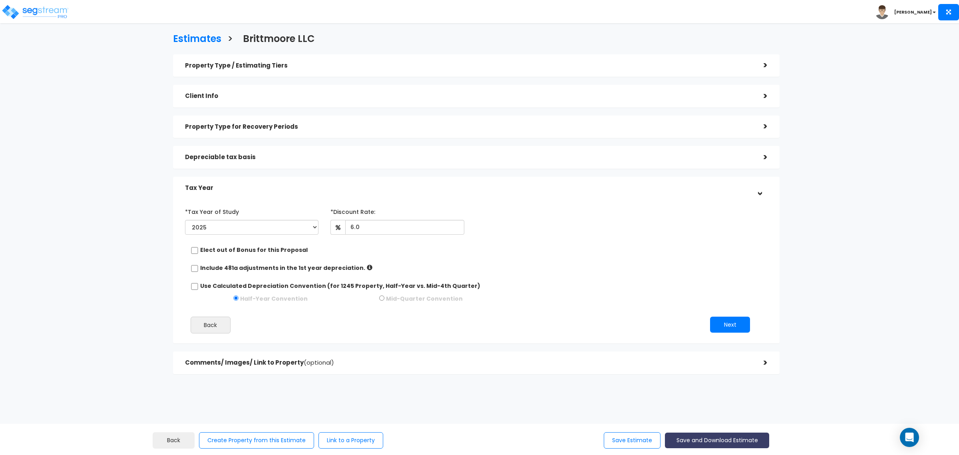
click at [713, 438] on button "Save and Download Estimate" at bounding box center [717, 440] width 104 height 16
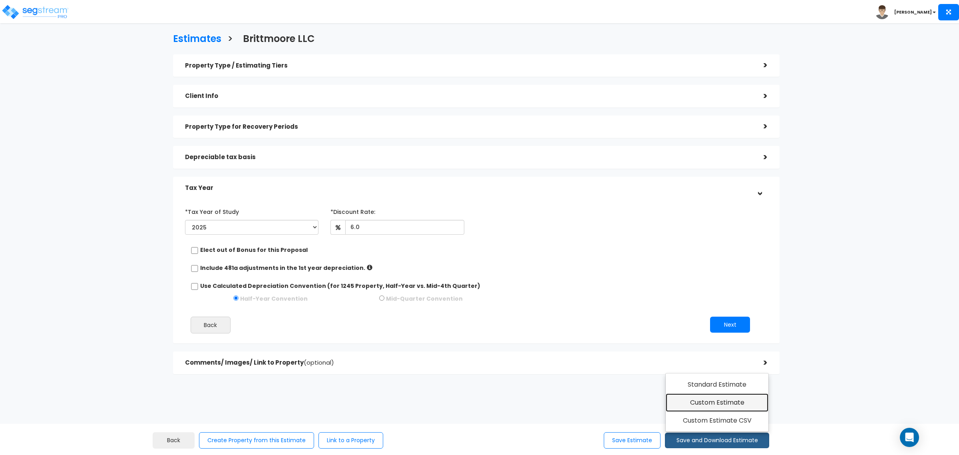
click at [704, 401] on link "Custom Estimate" at bounding box center [717, 402] width 103 height 18
